Goal: Task Accomplishment & Management: Use online tool/utility

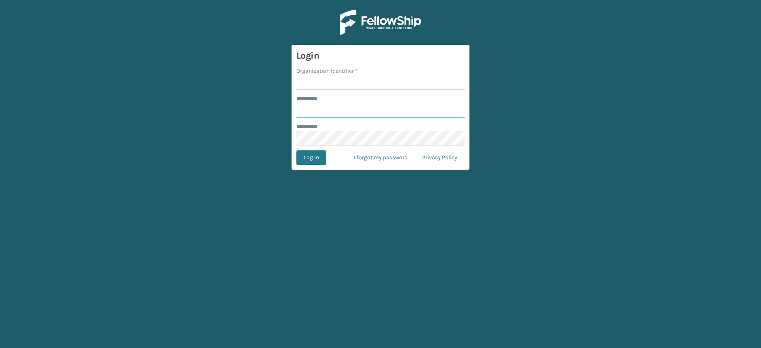
type input "********"
click at [339, 81] on input "Organization Identifier *" at bounding box center [380, 82] width 168 height 15
type input "MilliardLV"
click at [315, 158] on button "Log In" at bounding box center [311, 157] width 30 height 15
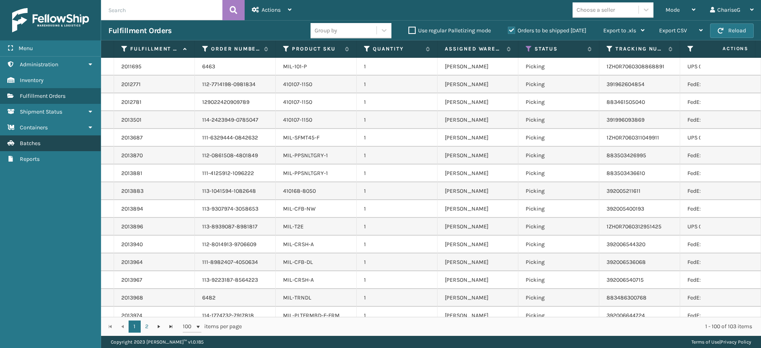
click at [49, 141] on link "Batches" at bounding box center [50, 143] width 101 height 16
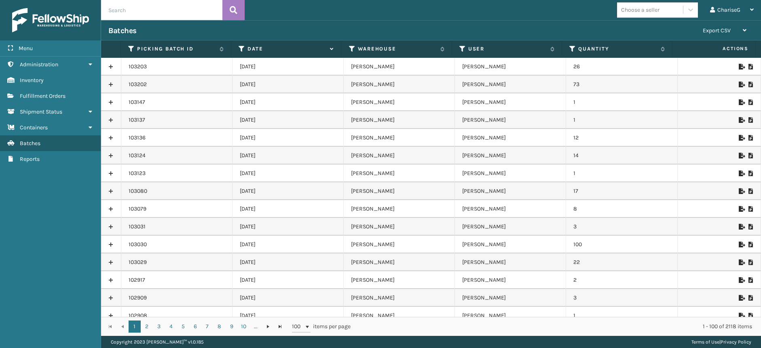
click at [472, 25] on div "Batches Export CSV Export Current Page Export All Pages" at bounding box center [431, 30] width 660 height 20
